Goal: Obtain resource: Download file/media

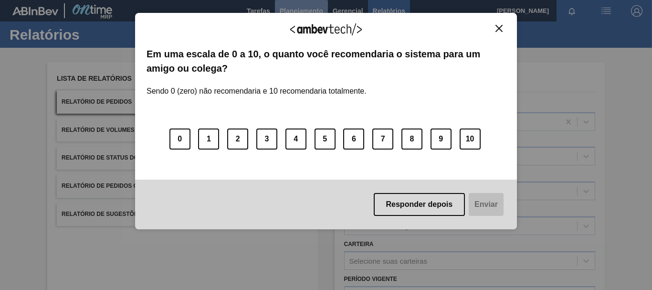
click at [302, 0] on body "Tarefas Planejamento Gerencial Relatórios [PERSON_NAME] BARBOSA Marcar todas co…" at bounding box center [326, 0] width 652 height 0
click at [498, 23] on div "Agradecemos seu feedback! Em uma escala de 0 a 10, o quanto você recomendaria o…" at bounding box center [326, 121] width 382 height 217
click at [495, 27] on button "Close" at bounding box center [499, 28] width 13 height 8
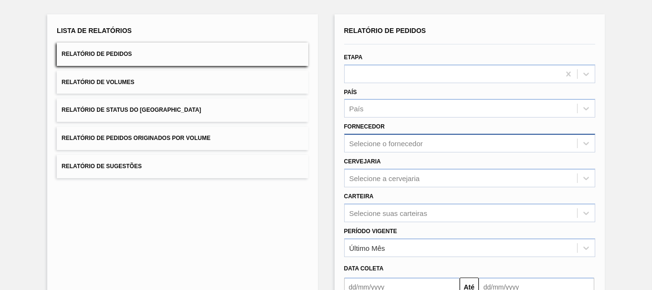
click at [389, 147] on div "Relatório de Pedidos Etapa País País Fornecedor Selecione o fornecedor Cervejar…" at bounding box center [469, 180] width 251 height 313
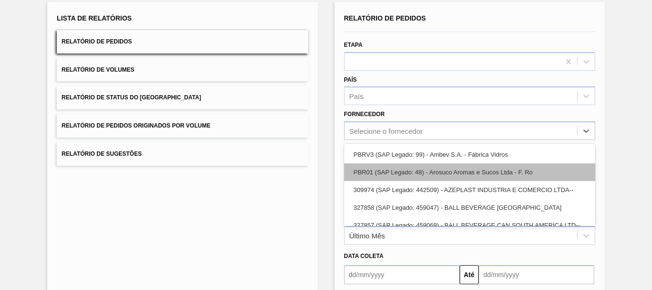
scroll to position [61, 0]
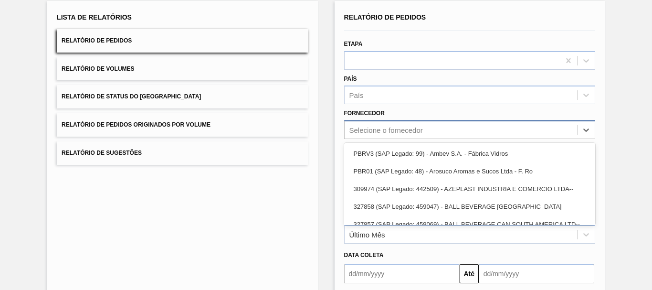
click at [391, 132] on div "Selecione o fornecedor" at bounding box center [386, 130] width 74 height 8
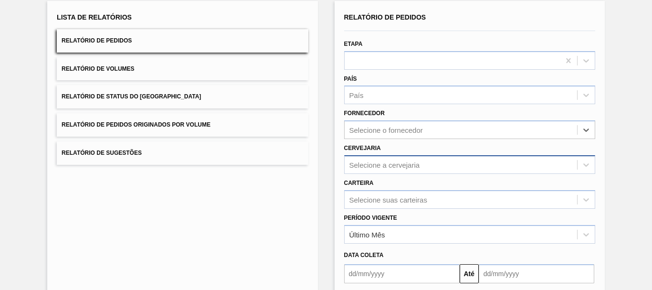
click at [366, 169] on div "Selecione a cervejaria" at bounding box center [461, 165] width 232 height 14
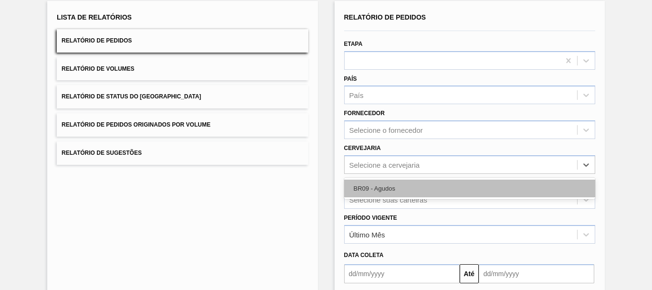
click at [371, 186] on div "BR09 - Agudos" at bounding box center [469, 188] width 251 height 18
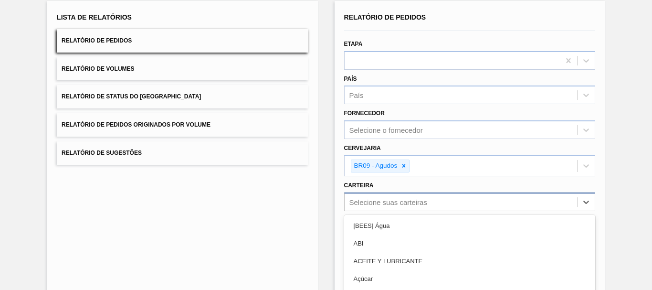
click at [362, 200] on div "option Açúcar focused, 4 of 101. 101 results available. Use Up and Down to choo…" at bounding box center [469, 201] width 251 height 19
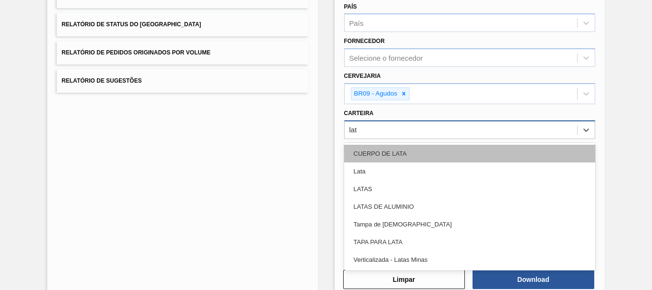
type input "lata"
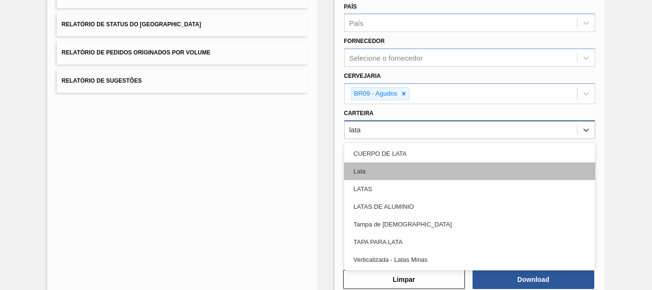
click at [358, 172] on div "Lata" at bounding box center [469, 171] width 251 height 18
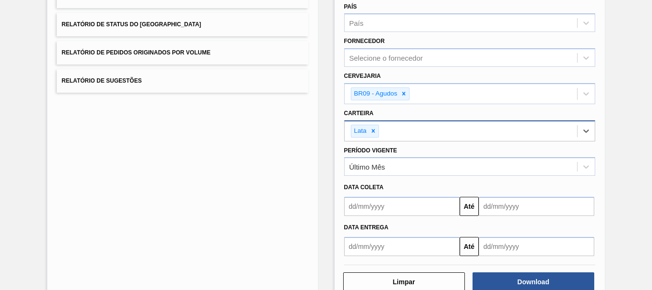
scroll to position [157, 0]
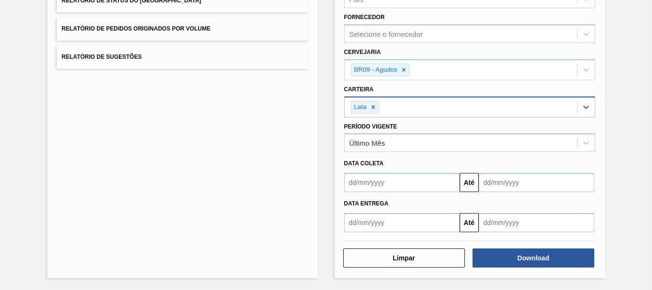
click at [366, 187] on input "text" at bounding box center [402, 182] width 116 height 19
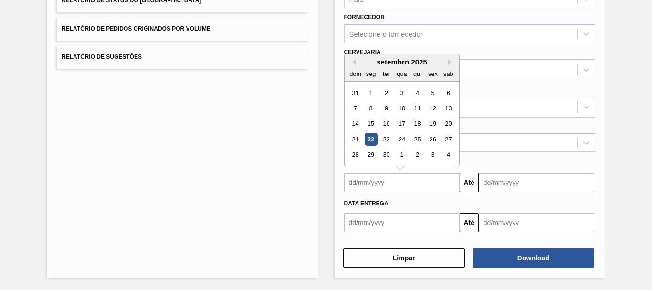
click at [353, 57] on div "setembro 2025 dom seg ter qua qui sex sab" at bounding box center [402, 68] width 115 height 28
click at [352, 60] on button "Previous Month" at bounding box center [352, 62] width 7 height 7
click at [364, 153] on div "25" at bounding box center [370, 154] width 13 height 13
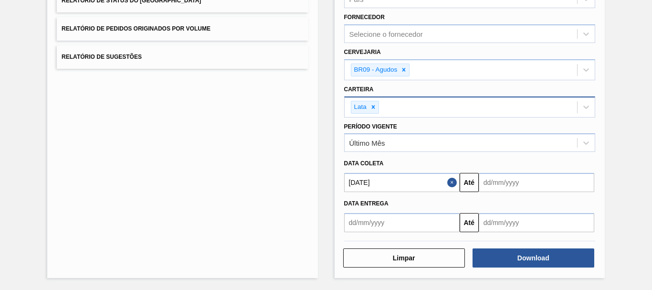
type input "[DATE]"
click at [545, 176] on input "text" at bounding box center [537, 182] width 116 height 19
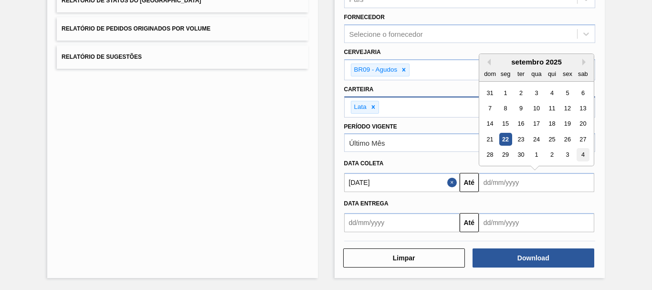
click at [584, 155] on div "4" at bounding box center [583, 154] width 13 height 13
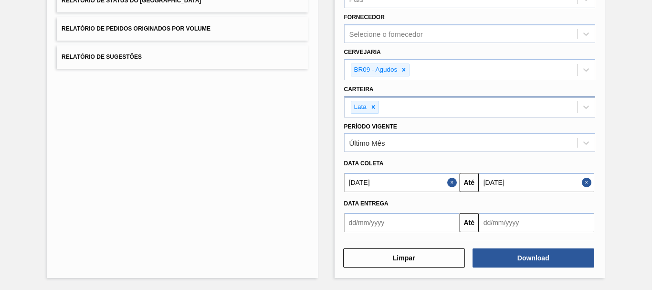
type input "[DATE]"
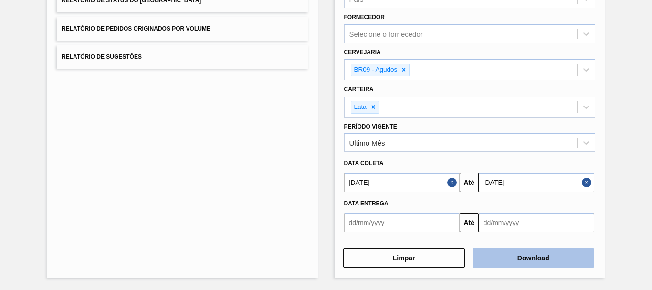
click at [501, 258] on button "Download" at bounding box center [534, 257] width 122 height 19
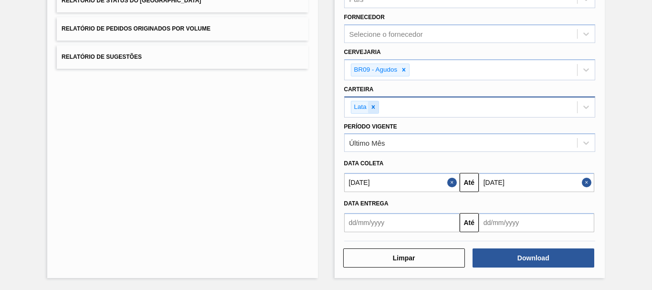
click at [370, 108] on icon at bounding box center [373, 107] width 7 height 7
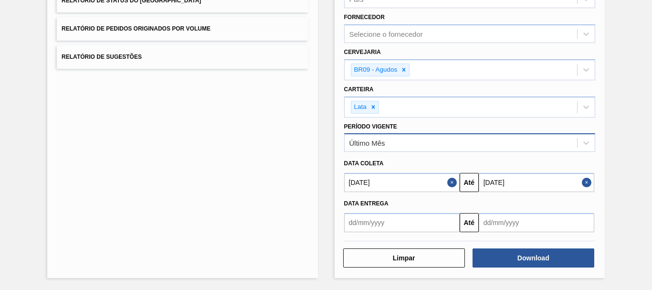
scroll to position [155, 0]
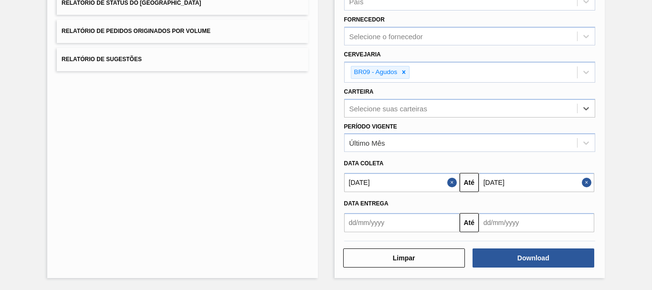
click at [447, 181] on button "Close" at bounding box center [453, 182] width 12 height 19
click at [585, 182] on button "Close" at bounding box center [588, 182] width 12 height 19
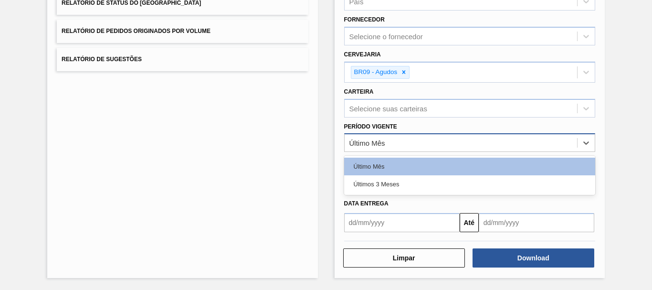
click at [570, 140] on div "Último Mês" at bounding box center [461, 143] width 232 height 14
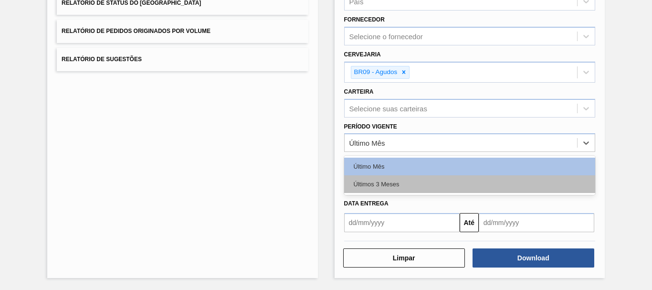
click at [355, 182] on div "Últimos 3 Meses" at bounding box center [469, 184] width 251 height 18
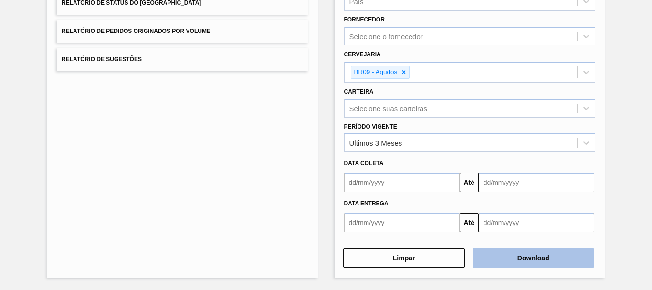
click at [536, 253] on button "Download" at bounding box center [534, 257] width 122 height 19
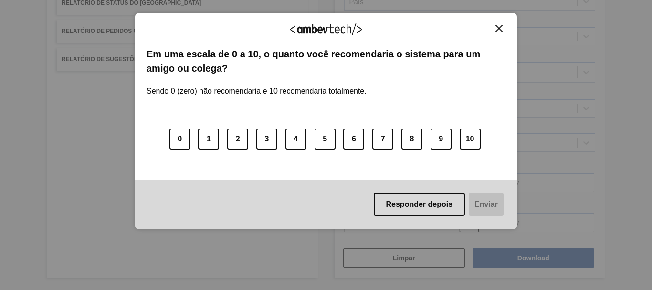
click at [495, 29] on button "Close" at bounding box center [499, 28] width 13 height 8
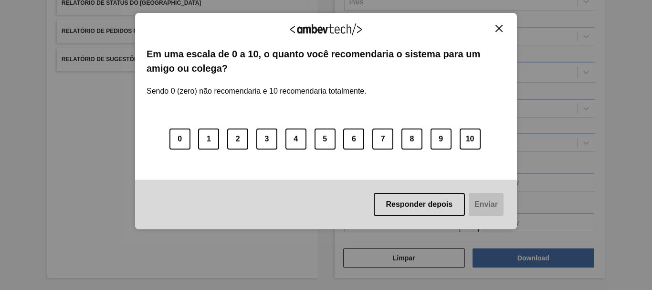
click at [496, 31] on img "Close" at bounding box center [498, 28] width 7 height 7
click at [497, 33] on div "Agradecemos seu feedback!" at bounding box center [326, 35] width 359 height 22
click at [501, 26] on img "Close" at bounding box center [498, 28] width 7 height 7
click at [503, 33] on div "Agradecemos seu feedback!" at bounding box center [326, 35] width 359 height 22
click at [503, 28] on button "Close" at bounding box center [499, 28] width 13 height 8
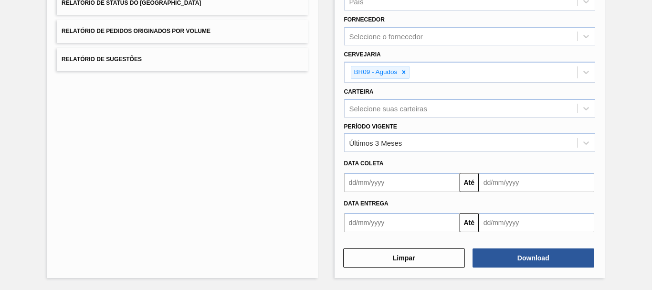
click at [263, 173] on div "Lista de Relatórios Relatório de Pedidos Relatório de Volumes Relatório de Stat…" at bounding box center [182, 92] width 270 height 370
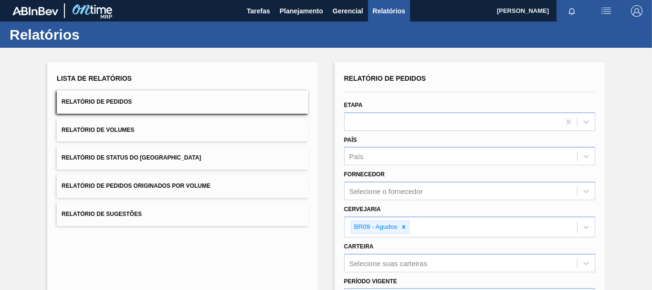
click at [26, 12] on img at bounding box center [35, 11] width 46 height 9
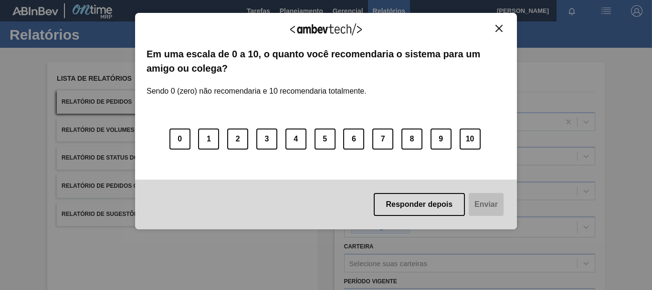
click at [500, 26] on img "Close" at bounding box center [498, 28] width 7 height 7
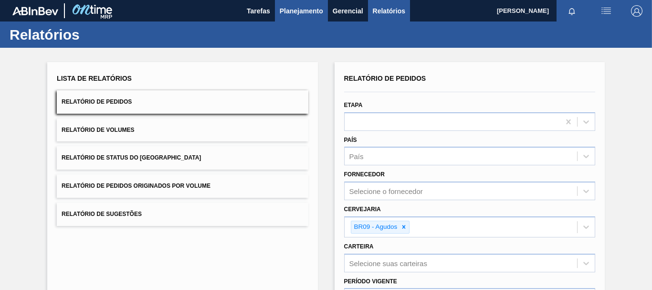
click at [298, 10] on span "Planejamento" at bounding box center [301, 10] width 43 height 11
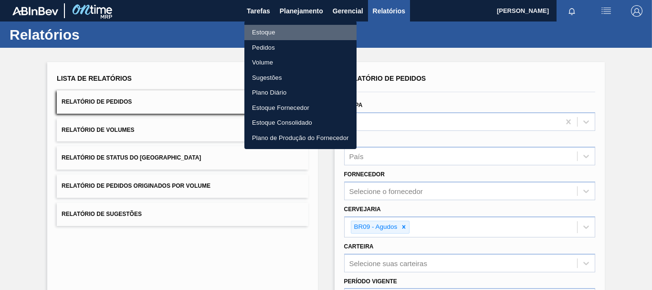
click at [256, 32] on li "Estoque" at bounding box center [300, 32] width 112 height 15
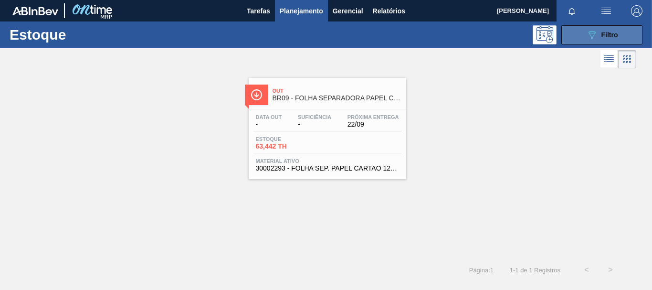
click at [600, 36] on div "089F7B8B-B2A5-4AFE-B5C0-19BA573D28AC Filtro" at bounding box center [602, 34] width 32 height 11
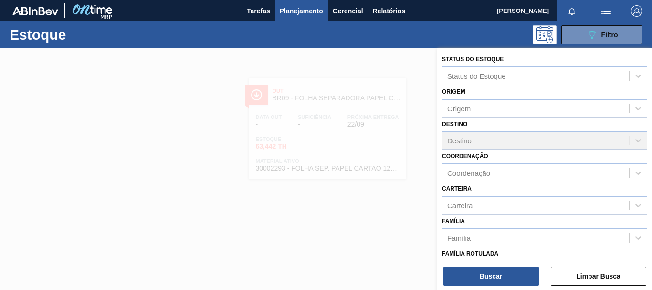
scroll to position [143, 0]
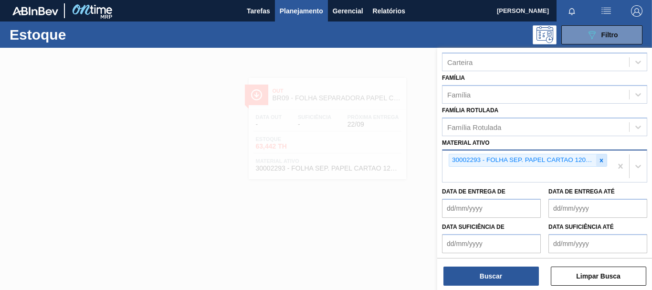
click at [600, 159] on icon at bounding box center [601, 160] width 7 height 7
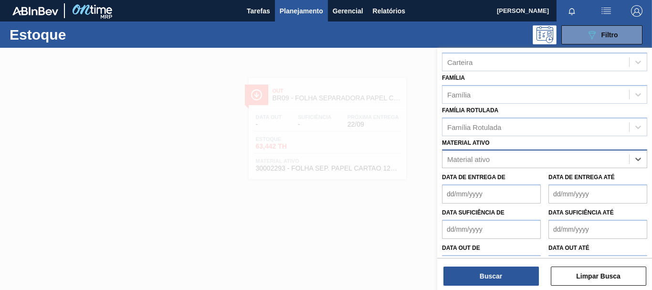
paste ativo "30002598"
type ativo "30002598"
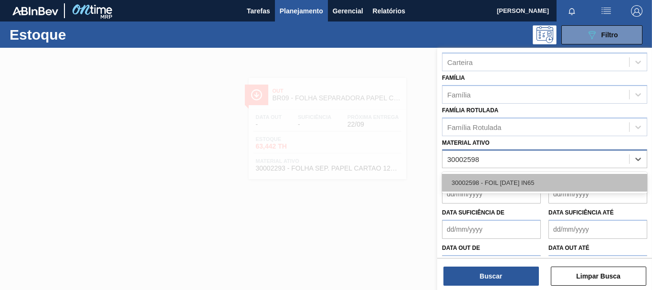
click at [527, 179] on div "30002598 - FOIL [DATE] IN65" at bounding box center [544, 183] width 205 height 18
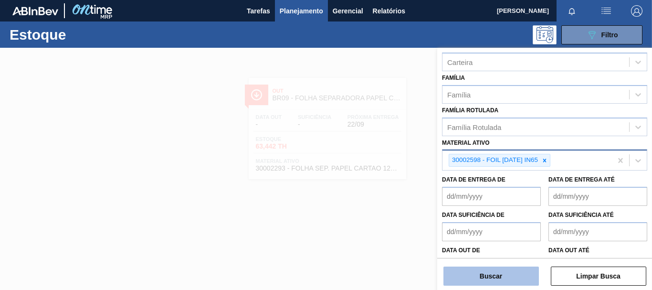
click at [496, 273] on button "Buscar" at bounding box center [490, 275] width 95 height 19
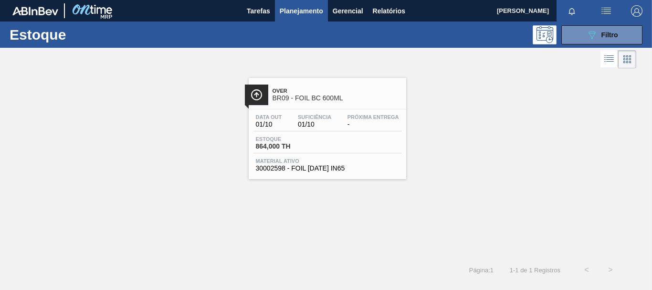
click at [316, 158] on span "Material ativo" at bounding box center [327, 161] width 143 height 6
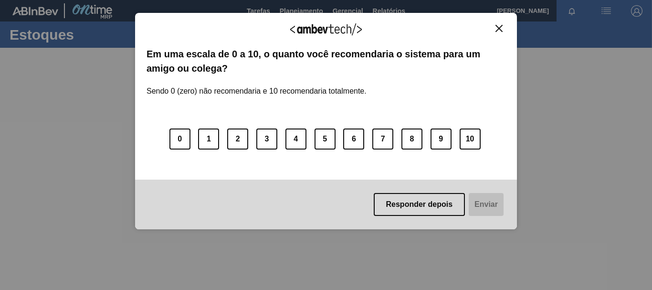
click at [500, 28] on img "Close" at bounding box center [498, 28] width 7 height 7
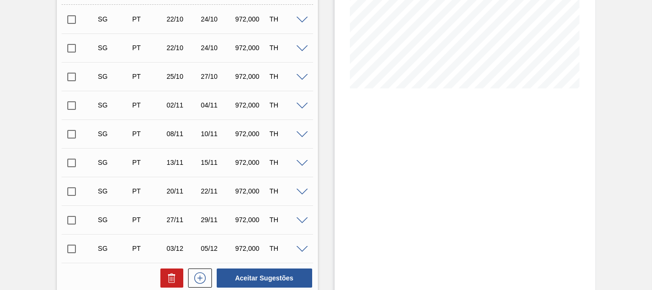
scroll to position [95, 0]
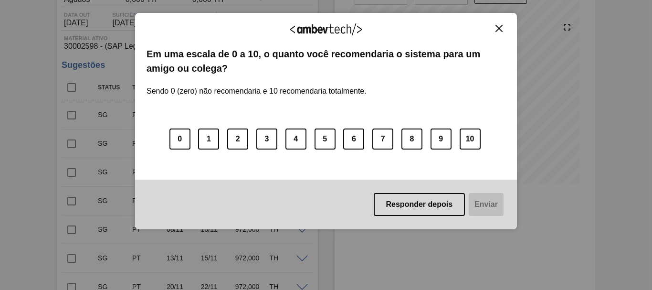
click at [498, 30] on img "Close" at bounding box center [498, 28] width 7 height 7
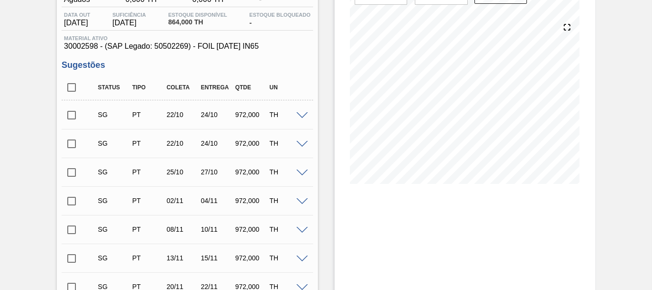
scroll to position [0, 0]
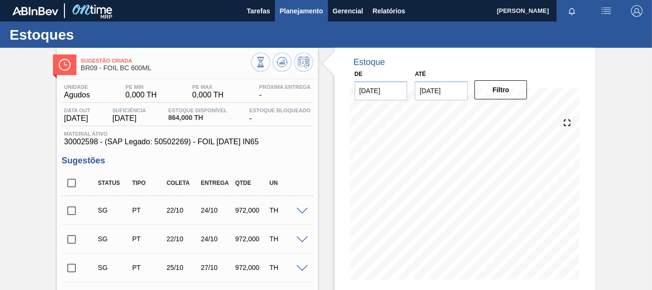
click at [300, 13] on span "Planejamento" at bounding box center [301, 10] width 43 height 11
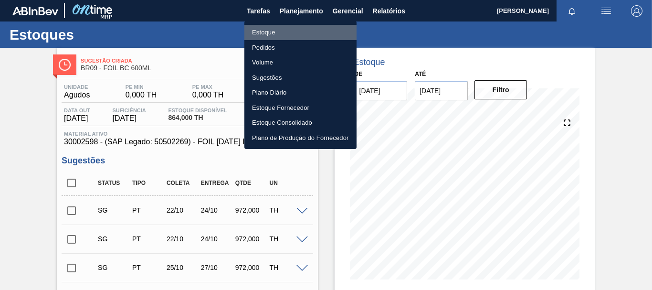
click at [287, 35] on li "Estoque" at bounding box center [300, 32] width 112 height 15
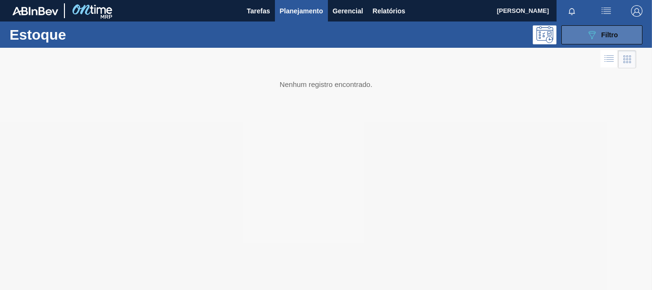
click at [584, 36] on button "089F7B8B-B2A5-4AFE-B5C0-19BA573D28AC Filtro" at bounding box center [601, 34] width 81 height 19
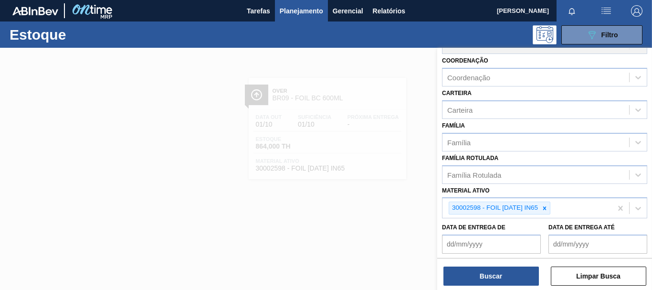
scroll to position [143, 0]
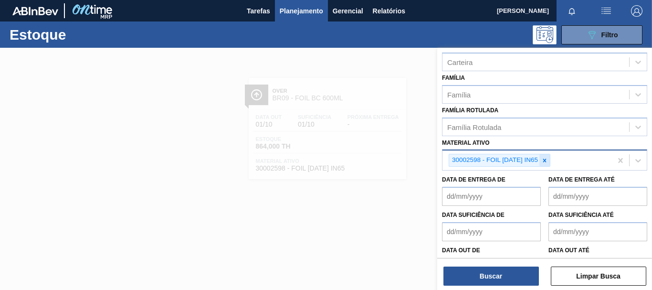
click at [545, 161] on icon at bounding box center [544, 159] width 3 height 3
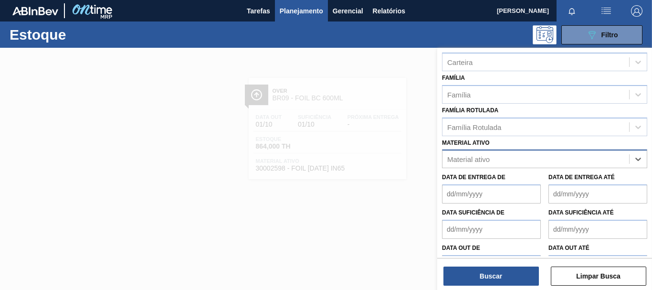
paste ativo "30033934"
type ativo "30033934"
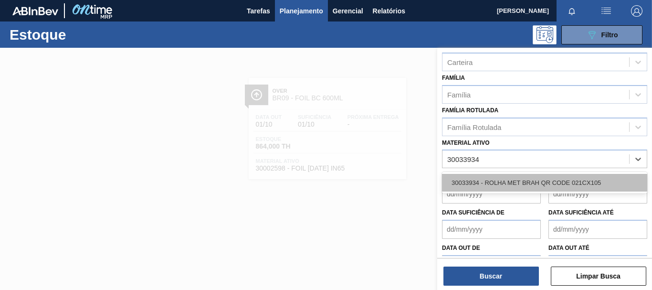
click at [513, 175] on div "30033934 - ROLHA MET BRAH QR CODE 021CX105" at bounding box center [544, 183] width 205 height 18
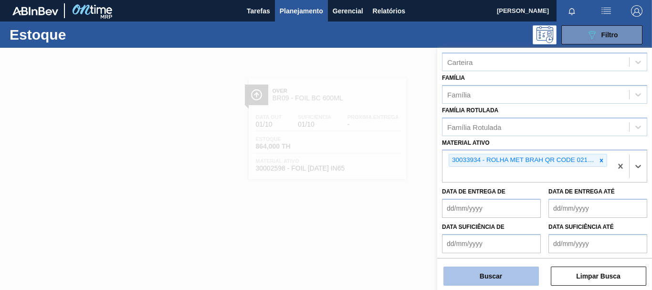
click at [505, 284] on button "Buscar" at bounding box center [490, 275] width 95 height 19
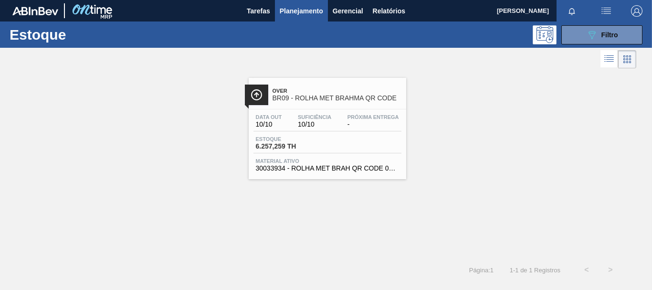
click at [355, 95] on span "BR09 - ROLHA MET BRAHMA QR CODE" at bounding box center [337, 98] width 129 height 7
click at [590, 31] on icon "089F7B8B-B2A5-4AFE-B5C0-19BA573D28AC" at bounding box center [591, 34] width 11 height 11
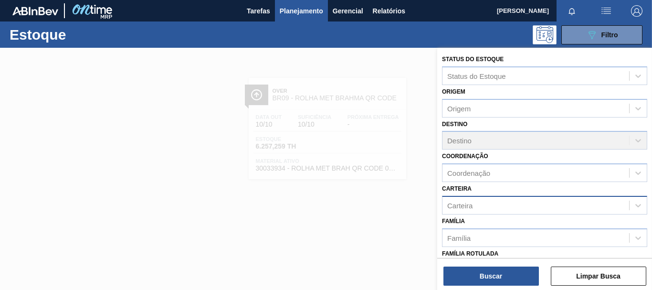
scroll to position [180, 0]
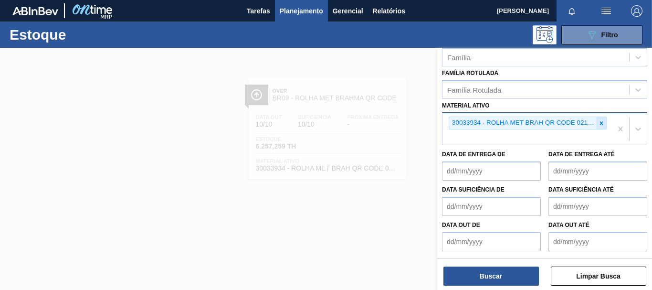
click at [599, 120] on icon at bounding box center [601, 123] width 7 height 7
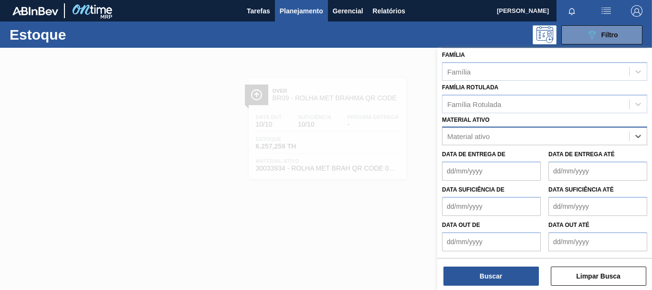
paste ativo "30002266"
type ativo "30002266"
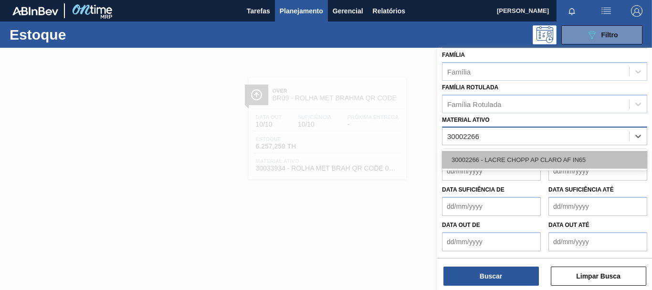
click at [530, 163] on div "30002266 - LACRE CHOPP AP CLARO AF IN65" at bounding box center [544, 160] width 205 height 18
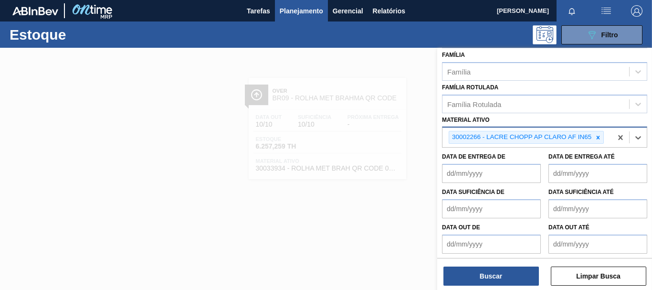
scroll to position [180, 0]
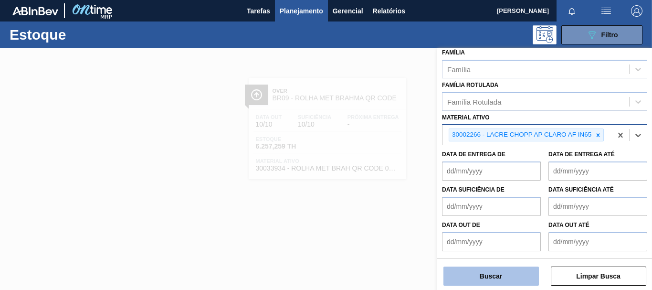
click at [484, 275] on button "Buscar" at bounding box center [490, 275] width 95 height 19
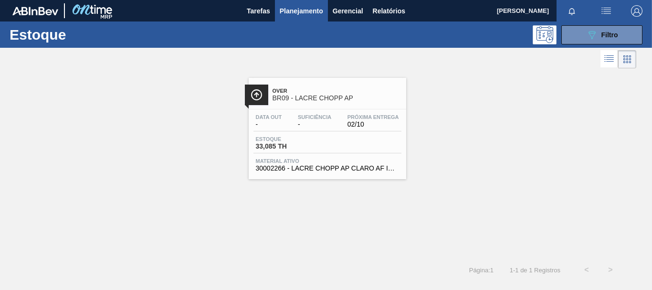
click at [365, 155] on div "Data out - Suficiência - Próxima Entrega 02/10 Estoque 33,085 TH Material ativo…" at bounding box center [328, 141] width 158 height 65
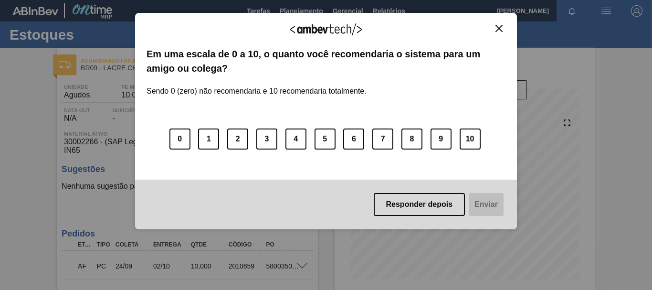
click at [494, 30] on button "Close" at bounding box center [499, 28] width 13 height 8
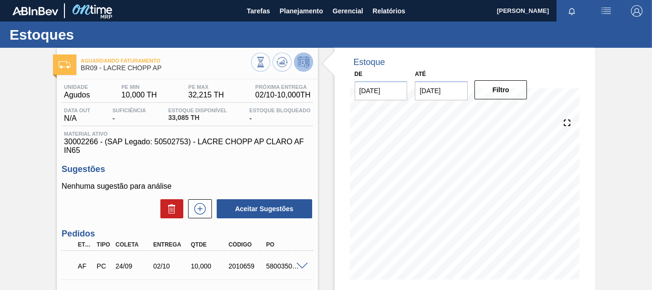
click at [303, 62] on icon at bounding box center [303, 61] width 11 height 11
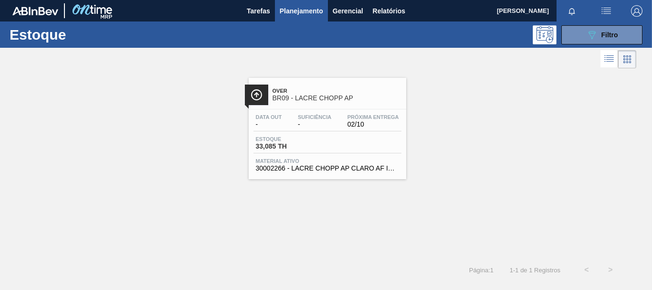
click at [294, 96] on span "BR09 - LACRE CHOPP AP" at bounding box center [337, 98] width 129 height 7
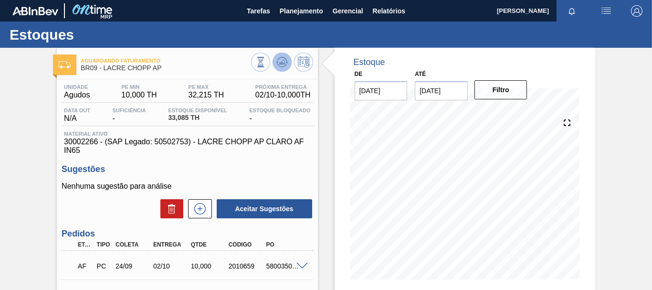
click at [280, 66] on icon at bounding box center [281, 61] width 11 height 11
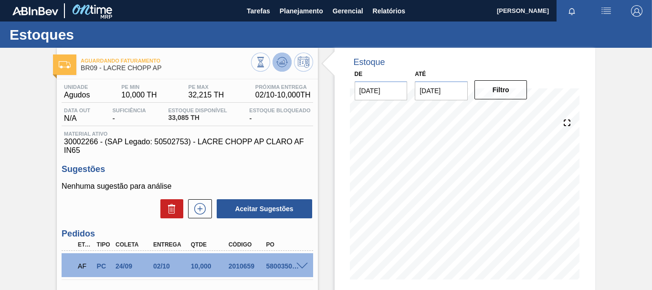
click at [284, 63] on icon at bounding box center [281, 61] width 11 height 11
click at [262, 61] on icon at bounding box center [260, 62] width 11 height 11
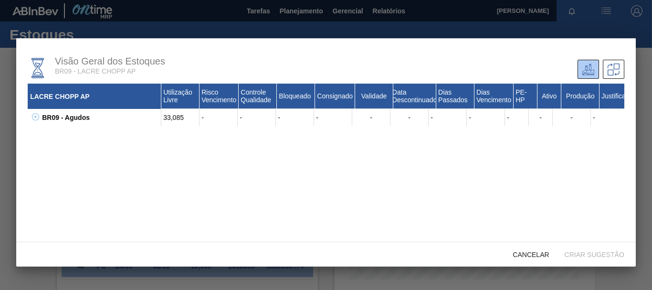
click at [360, 95] on div "Validade" at bounding box center [374, 96] width 38 height 25
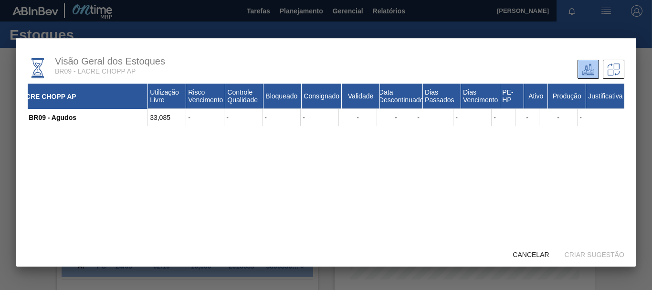
click at [596, 25] on div at bounding box center [326, 145] width 652 height 290
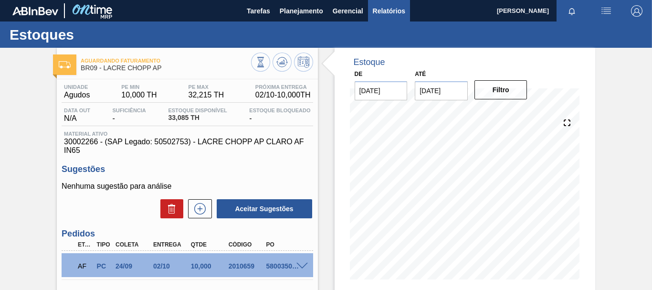
click at [375, 11] on span "Relatórios" at bounding box center [389, 10] width 32 height 11
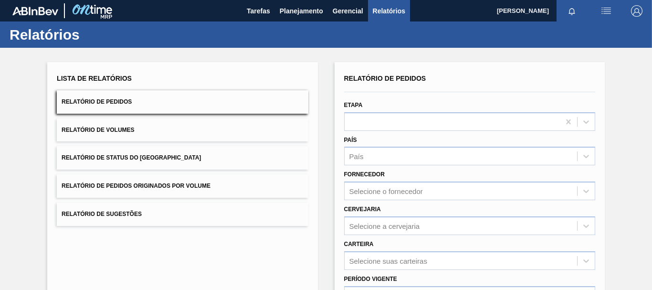
click at [187, 130] on button "Relatório de Volumes" at bounding box center [182, 129] width 251 height 23
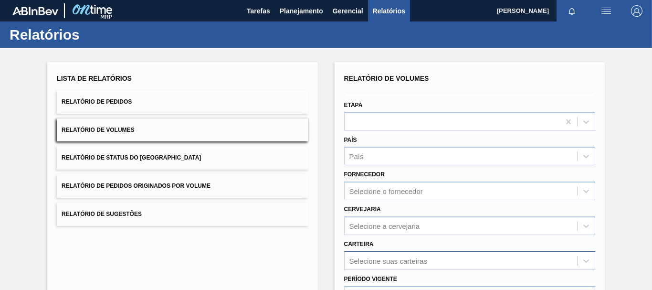
scroll to position [48, 0]
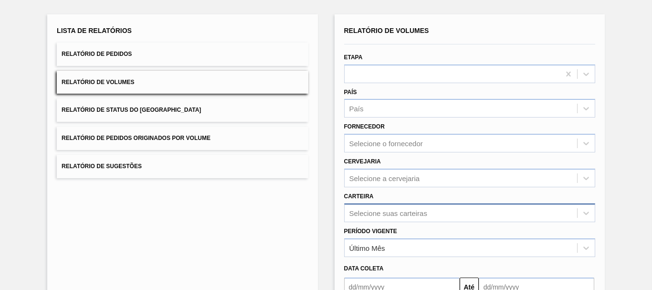
click at [379, 210] on div "Selecione suas carteiras" at bounding box center [469, 212] width 251 height 19
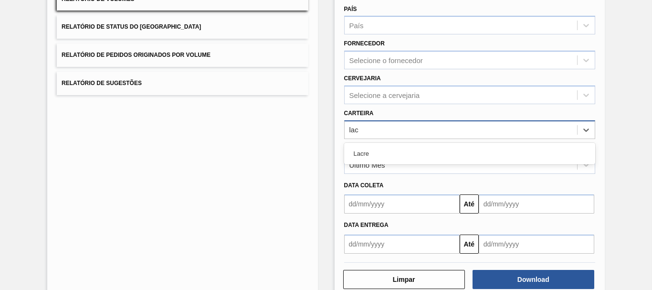
type input "lacr"
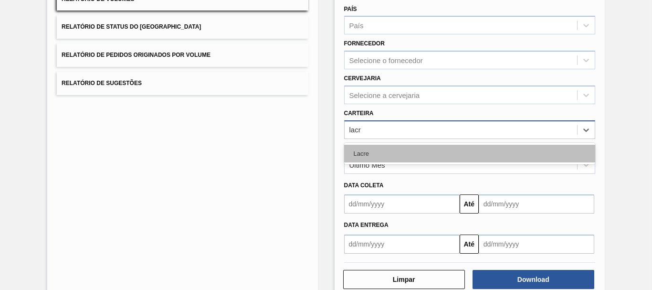
click at [366, 149] on div "Lacre" at bounding box center [469, 154] width 251 height 18
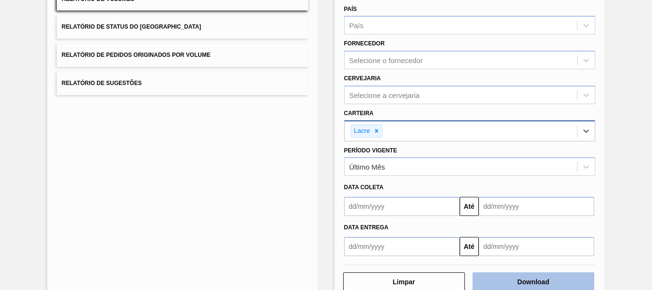
click at [515, 274] on button "Download" at bounding box center [534, 281] width 122 height 19
